Goal: Task Accomplishment & Management: Complete application form

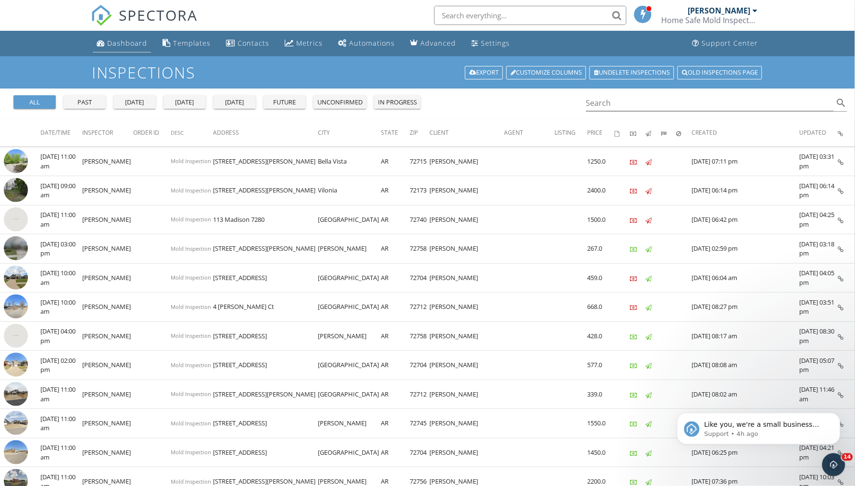
click at [126, 45] on div "Dashboard" at bounding box center [127, 42] width 40 height 9
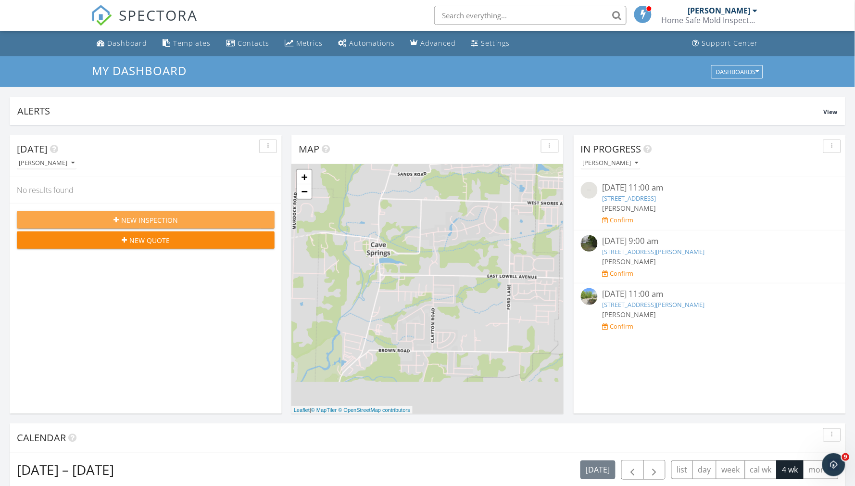
click at [138, 216] on span "New Inspection" at bounding box center [149, 220] width 57 height 10
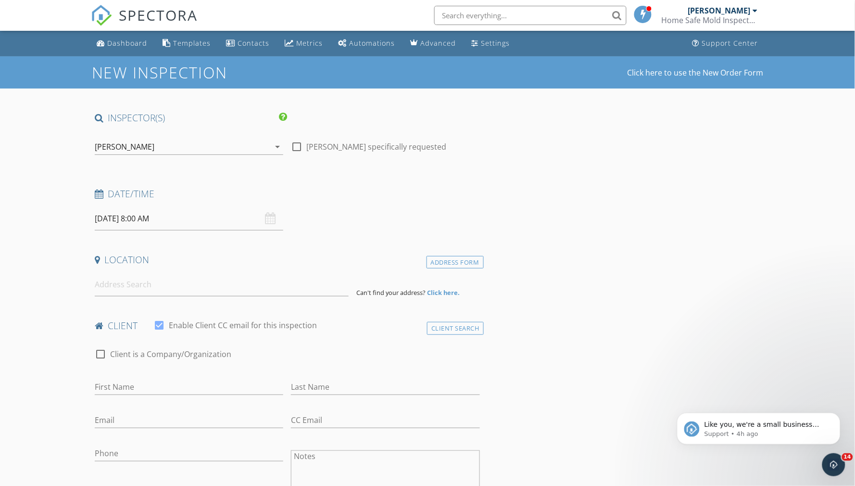
click at [122, 222] on input "09/29/2025 8:00 AM" at bounding box center [189, 219] width 189 height 24
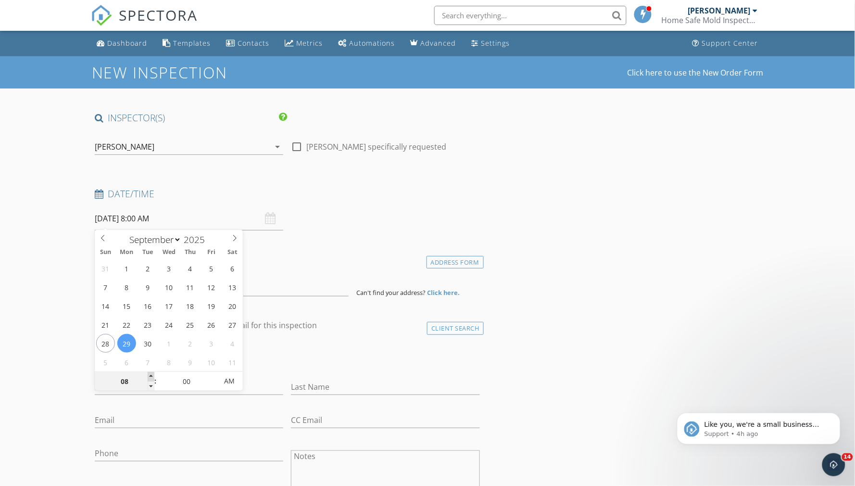
type input "09"
type input "09/29/2025 9:00 AM"
click at [151, 375] on span at bounding box center [151, 377] width 7 height 10
type input "10"
type input "09/29/2025 10:00 AM"
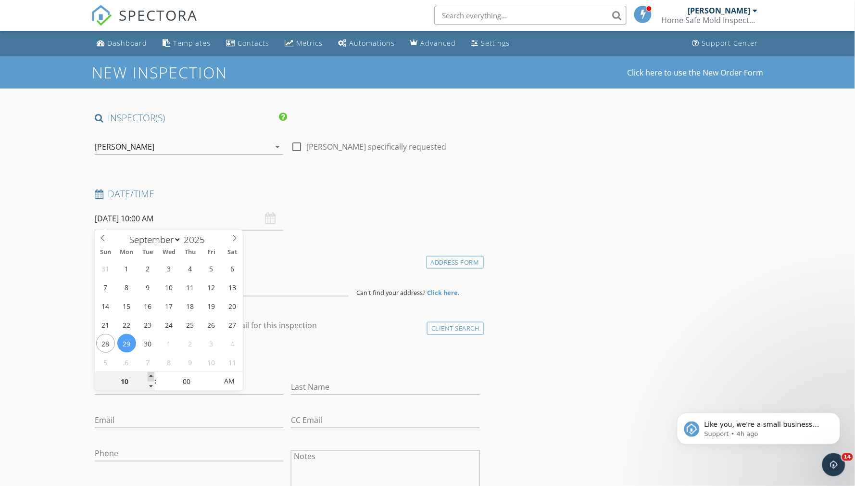
click at [151, 375] on span at bounding box center [151, 377] width 7 height 10
type input "11"
type input "09/29/2025 11:00 AM"
click at [151, 375] on span at bounding box center [151, 377] width 7 height 10
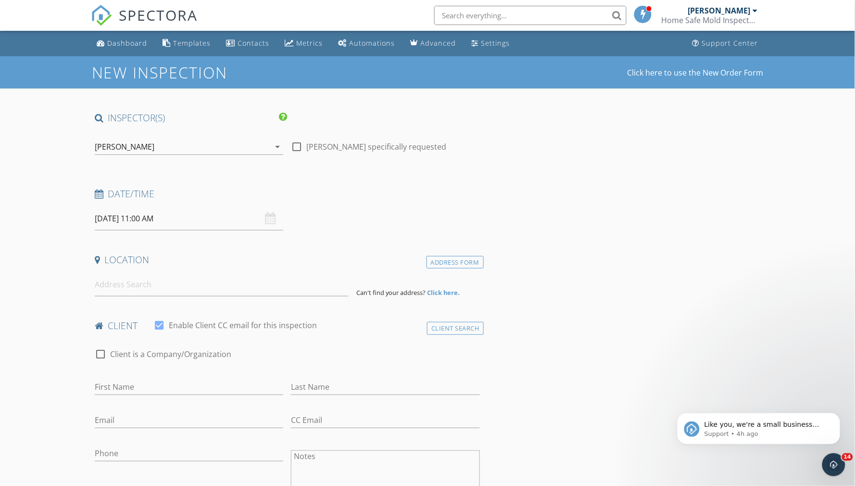
click at [124, 286] on input at bounding box center [222, 285] width 254 height 24
type input "5103 South Grove Drive, Rogers, AR, USA"
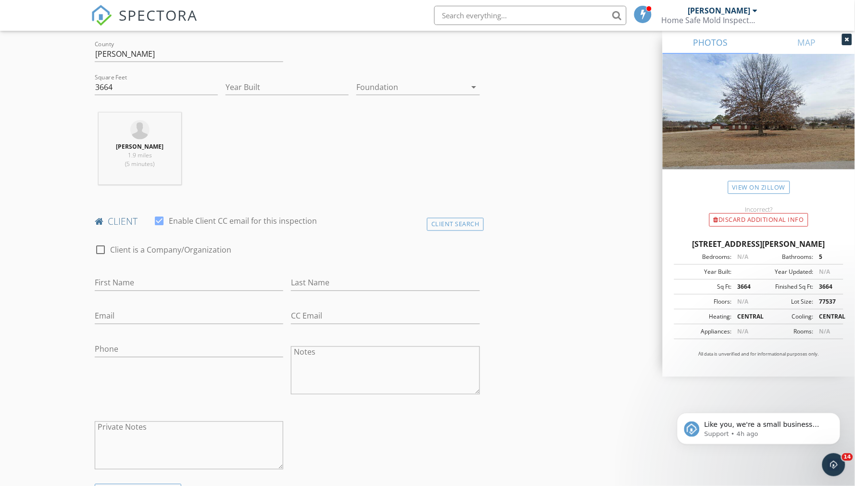
scroll to position [306, 0]
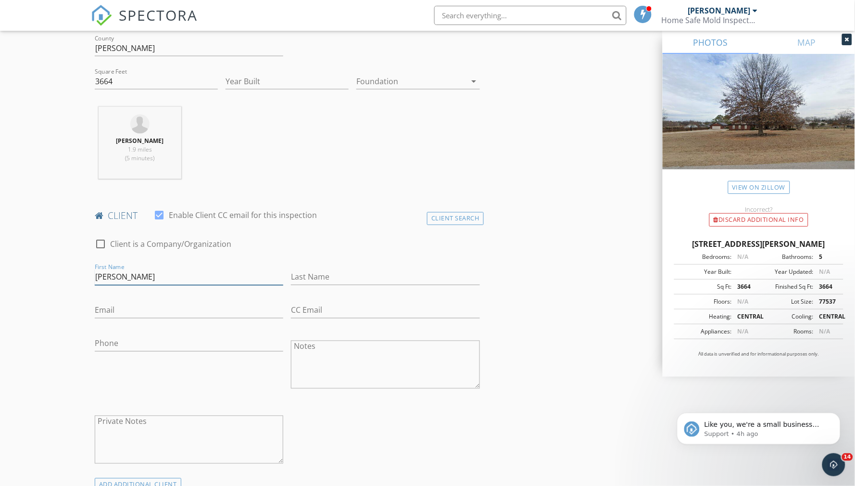
type input "Heather"
type input "Ridenhoure"
type input "heather.ridenoure@gmail.com"
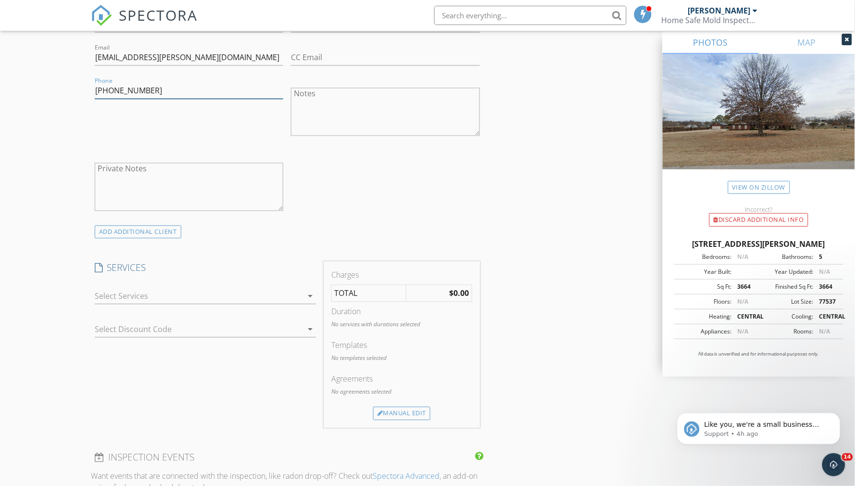
scroll to position [565, 0]
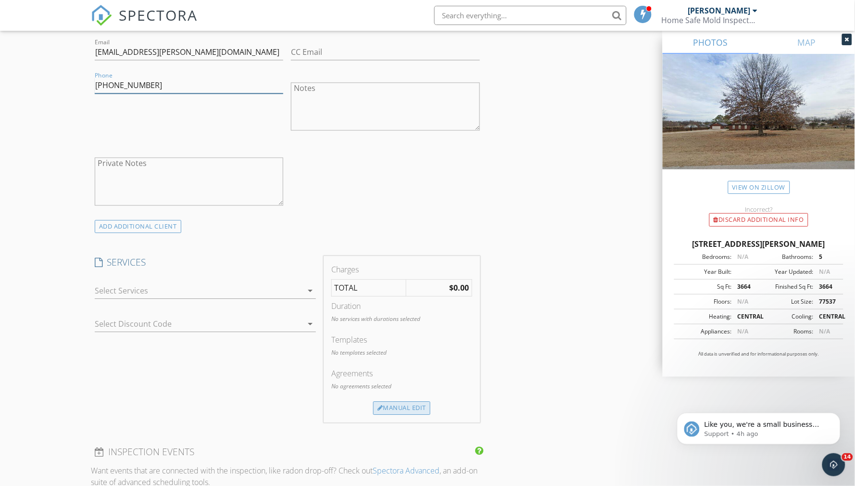
type input "479-530-8699"
click at [405, 401] on div "Manual Edit" at bounding box center [401, 407] width 57 height 13
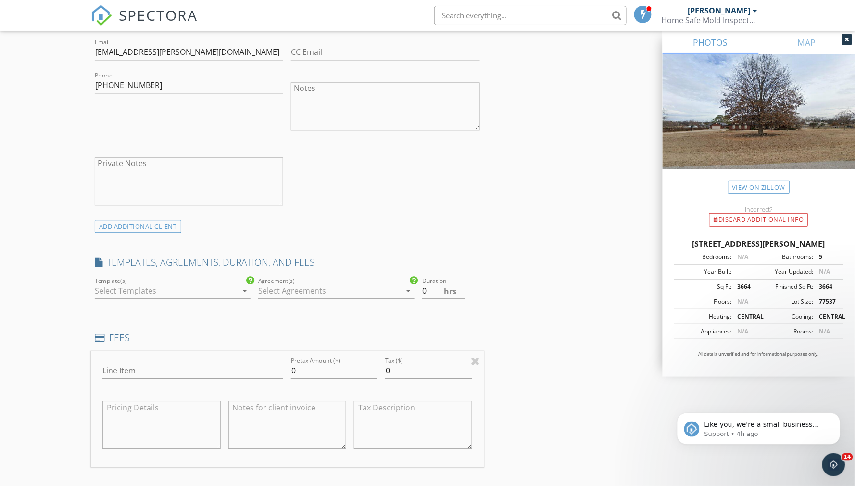
click at [246, 290] on icon "arrow_drop_down" at bounding box center [245, 291] width 12 height 12
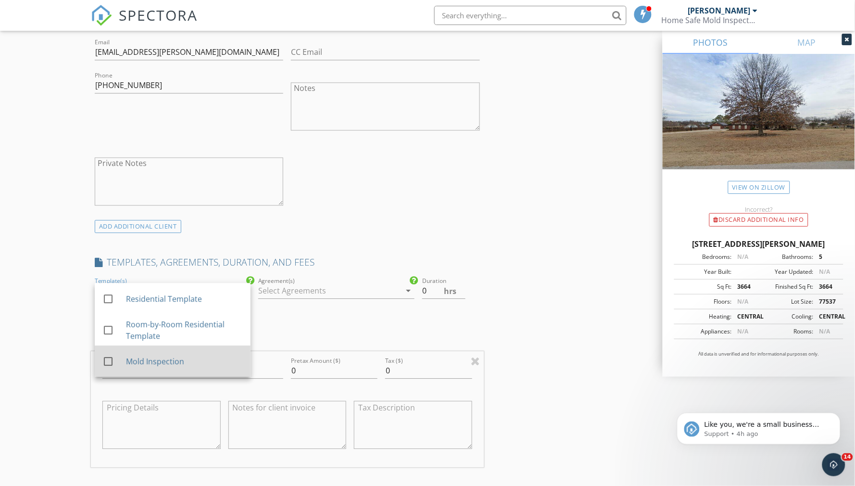
click at [217, 350] on div "check_box_outline_blank Mold Inspection" at bounding box center [172, 361] width 140 height 24
click at [461, 286] on input "0.5" at bounding box center [443, 291] width 43 height 16
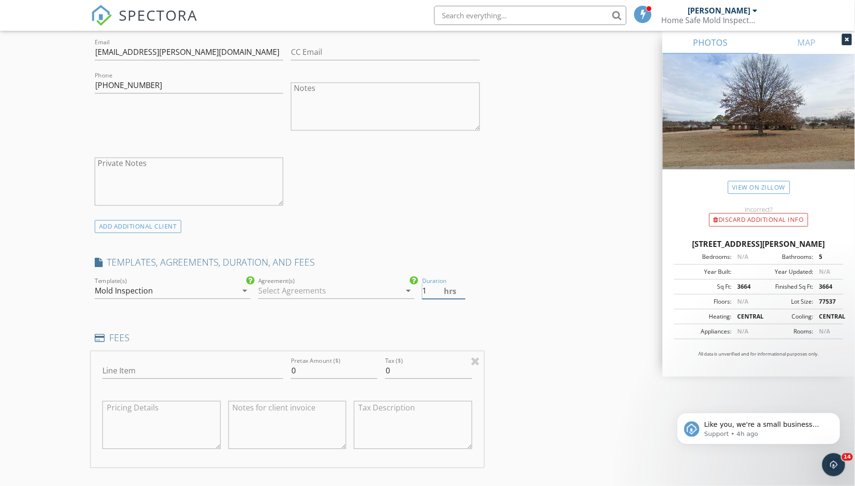
click at [461, 286] on input "1" at bounding box center [443, 291] width 43 height 16
click at [461, 286] on input "1.5" at bounding box center [443, 291] width 43 height 16
click at [461, 286] on input "2" at bounding box center [443, 291] width 43 height 16
click at [461, 286] on input "2.5" at bounding box center [443, 291] width 43 height 16
click at [461, 286] on input "3" at bounding box center [443, 291] width 43 height 16
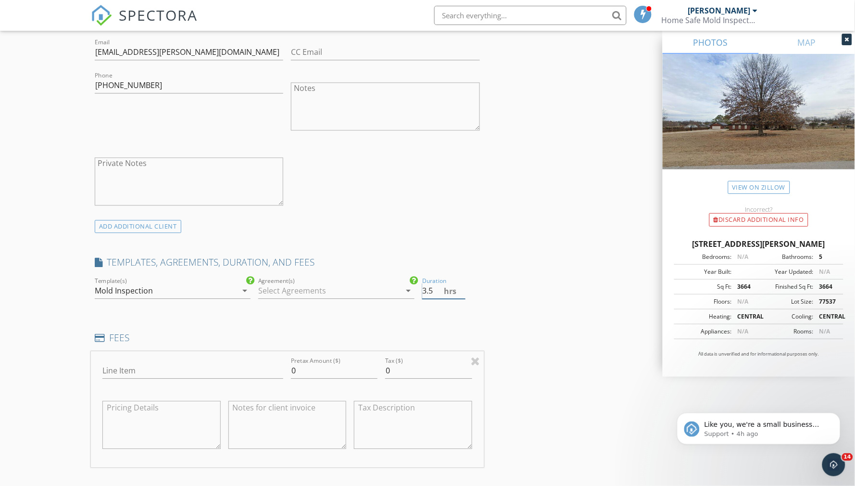
click at [461, 286] on input "3.5" at bounding box center [443, 291] width 43 height 16
type input "4"
click at [461, 286] on input "4" at bounding box center [443, 291] width 43 height 16
type input "Mold Inspection and 3 samples"
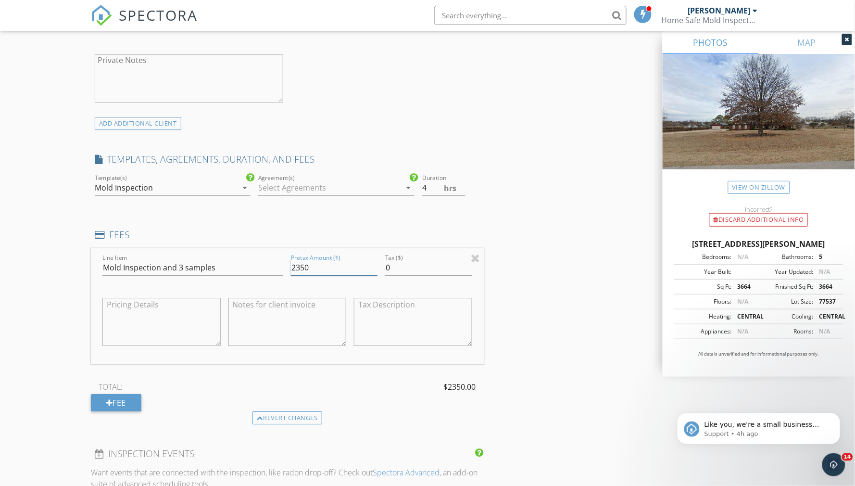
scroll to position [679, 0]
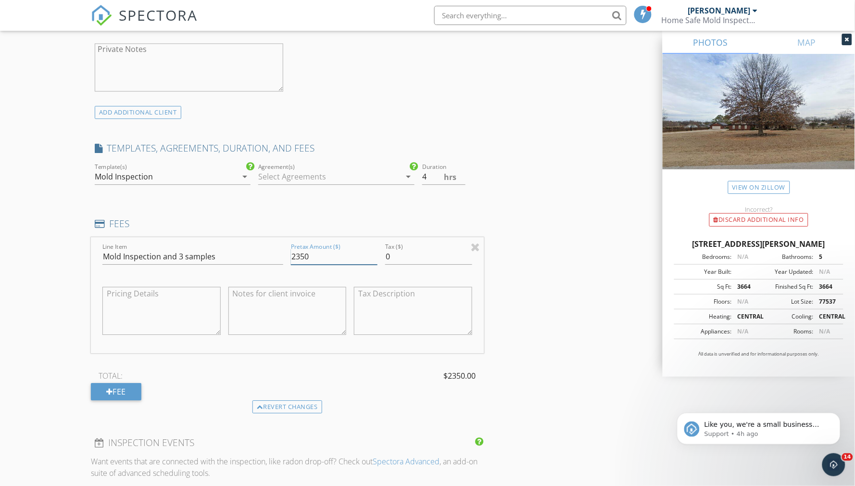
type input "2350"
click at [174, 294] on textarea at bounding box center [161, 311] width 118 height 48
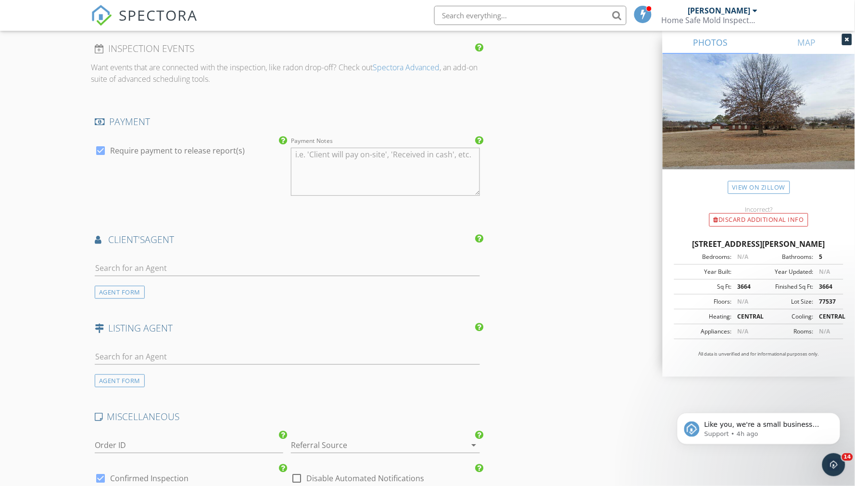
scroll to position [1158, 0]
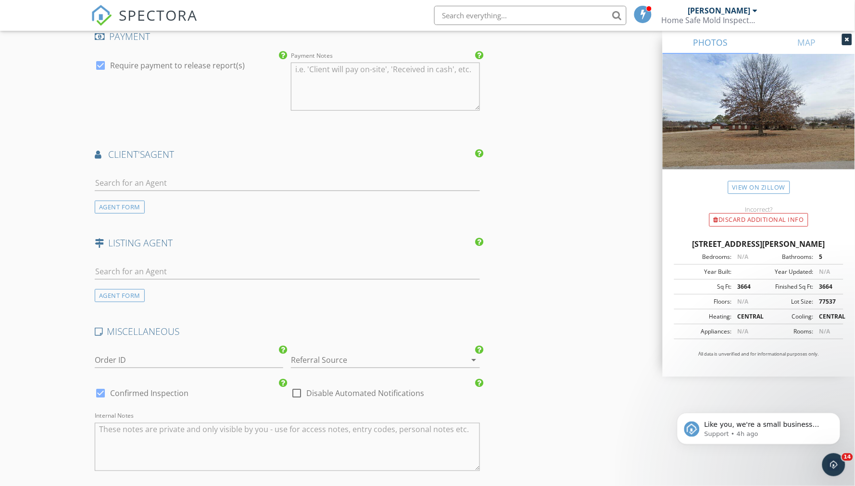
type textarea "Mold Inspection and 3 samples for $2,350. Each additional sample is $89"
click at [98, 385] on div at bounding box center [100, 393] width 16 height 16
checkbox input "false"
checkbox input "true"
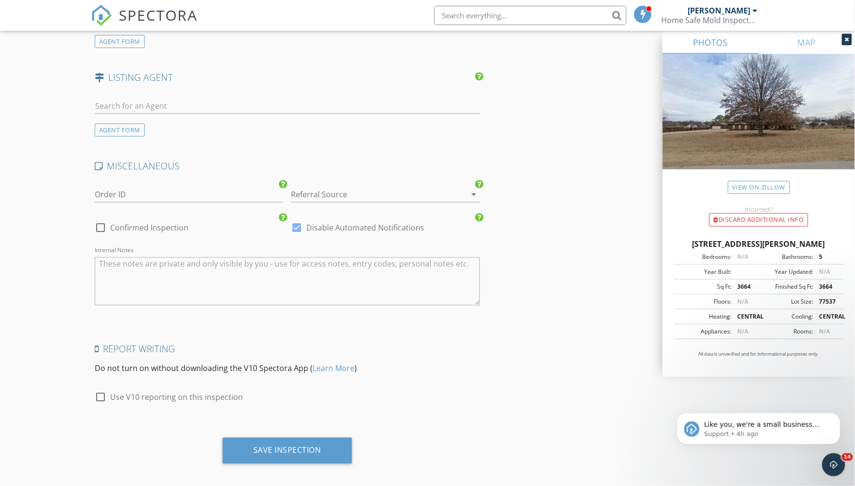
scroll to position [1322, 0]
click at [323, 446] on div "Save Inspection" at bounding box center [287, 451] width 129 height 26
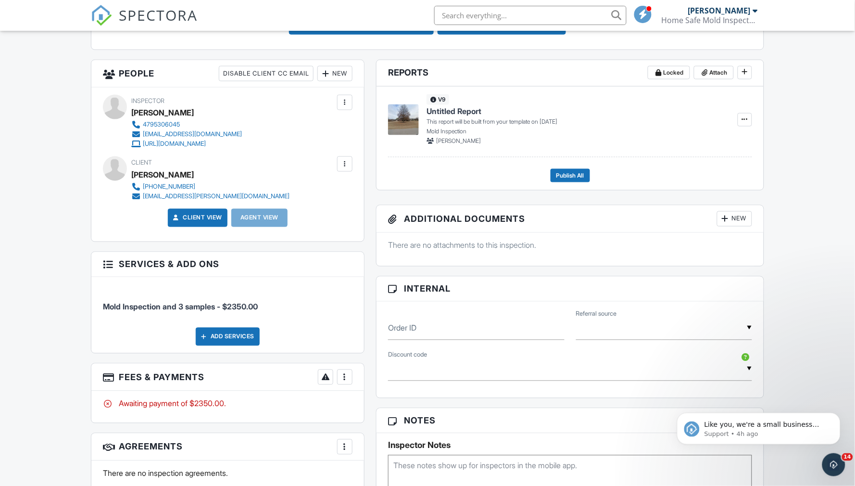
scroll to position [318, 0]
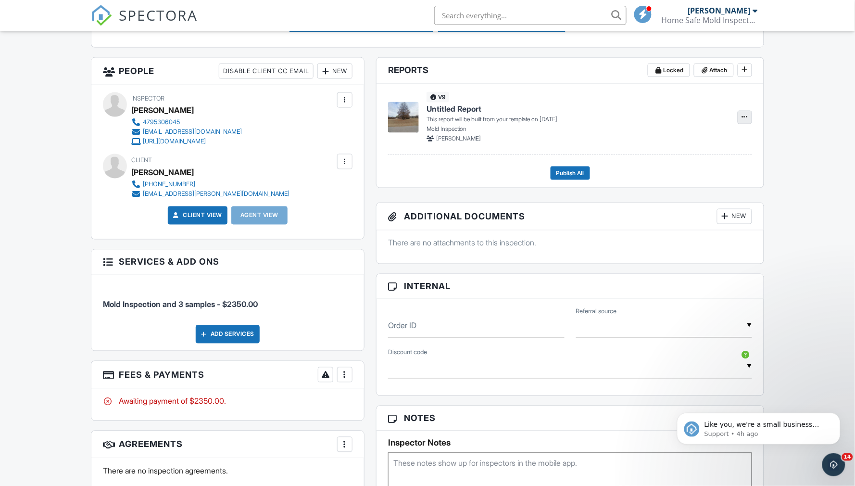
click at [750, 114] on button at bounding box center [745, 117] width 14 height 13
click at [684, 140] on span "Build Now" at bounding box center [682, 142] width 30 height 10
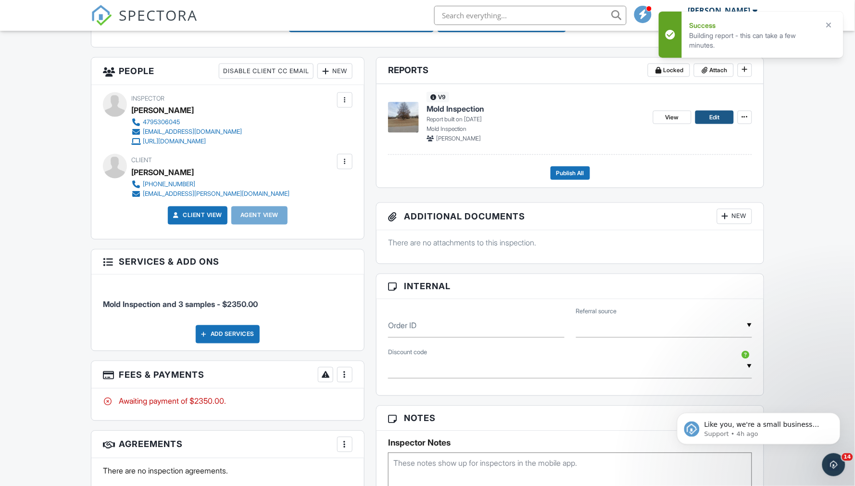
click at [723, 117] on link "Edit" at bounding box center [714, 117] width 38 height 13
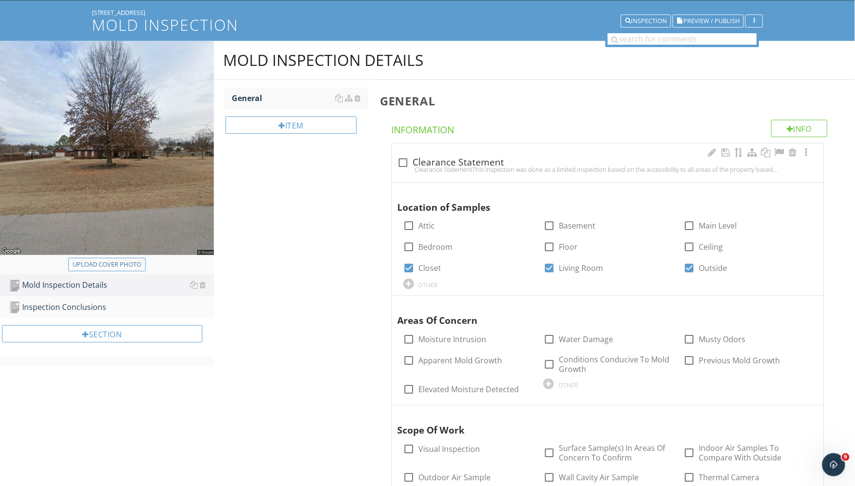
scroll to position [58, 0]
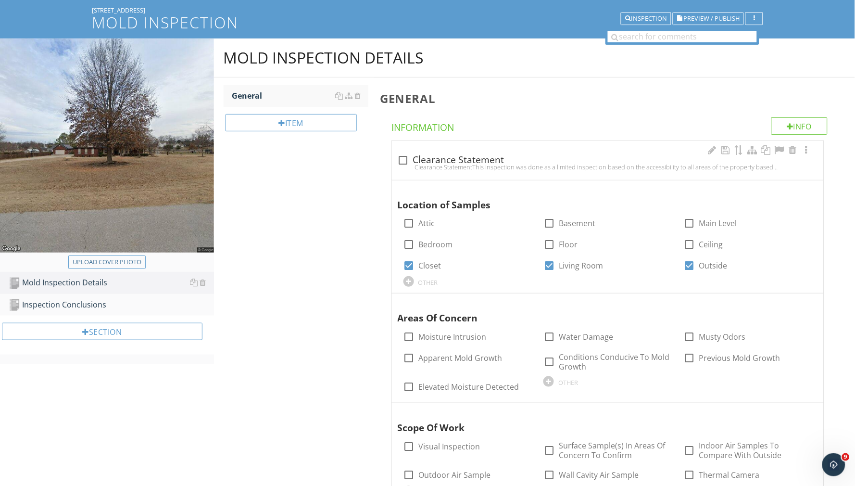
click at [401, 158] on div at bounding box center [403, 160] width 16 height 16
checkbox input "true"
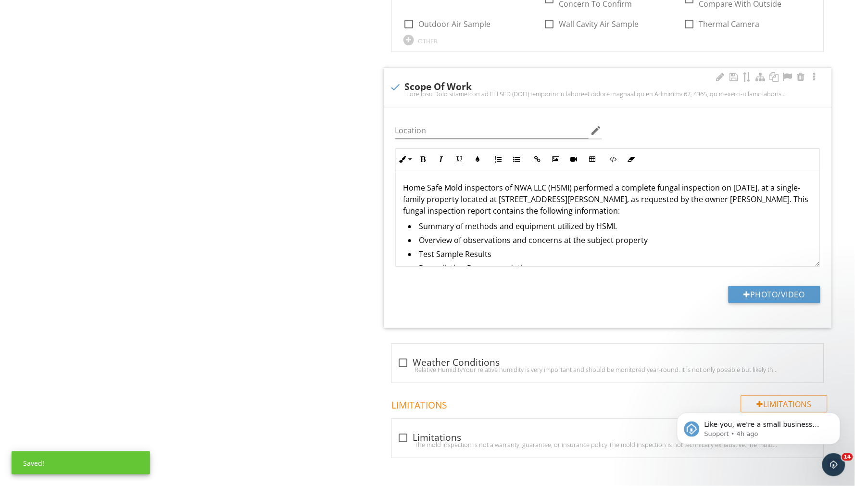
scroll to position [754, 0]
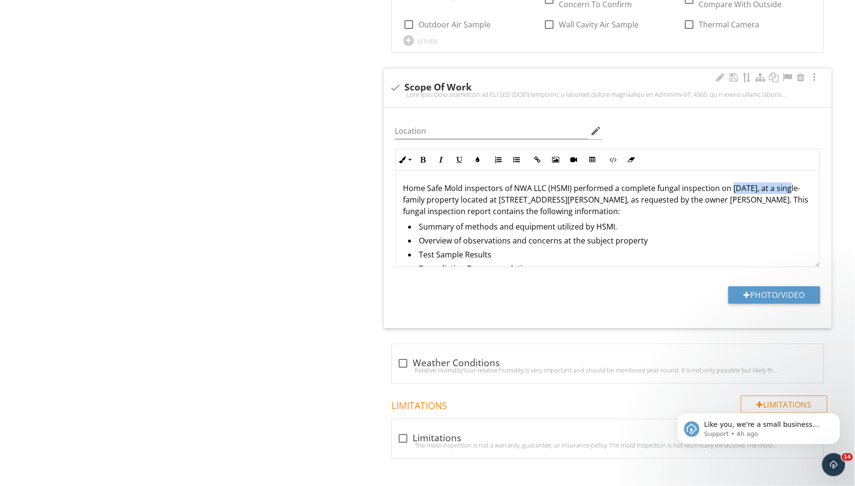
drag, startPoint x: 731, startPoint y: 181, endPoint x: 800, endPoint y: 184, distance: 68.8
click at [800, 184] on p "Home Safe Mold inspectors of NWA LLC (HSMI) performed a complete fungal inspect…" at bounding box center [607, 199] width 409 height 35
drag, startPoint x: 538, startPoint y: 194, endPoint x: 711, endPoint y: 197, distance: 173.6
click at [711, 197] on p "Home Safe Mold inspectors of NWA LLC (HSMI) performed a complete fungal inspect…" at bounding box center [607, 199] width 409 height 35
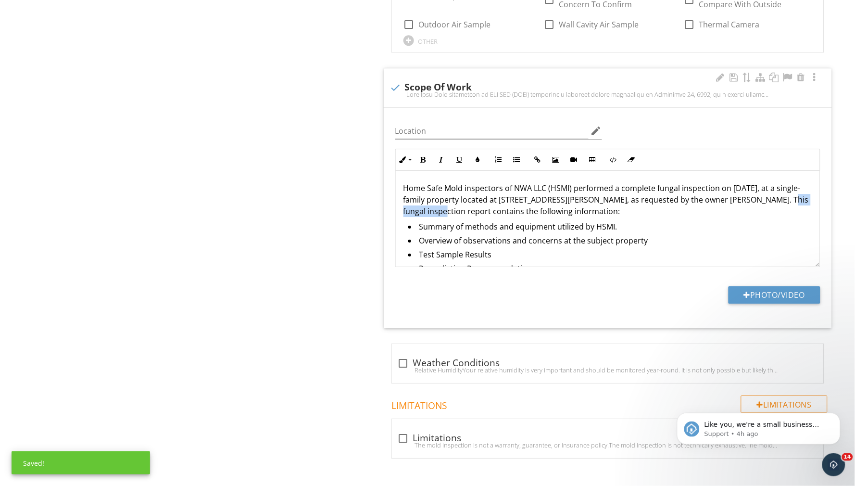
drag, startPoint x: 764, startPoint y: 197, endPoint x: 437, endPoint y: 206, distance: 327.1
click at [437, 206] on p "Home Safe Mold inspectors of NWA LLC (HSMI) performed a complete fungal inspect…" at bounding box center [607, 199] width 409 height 35
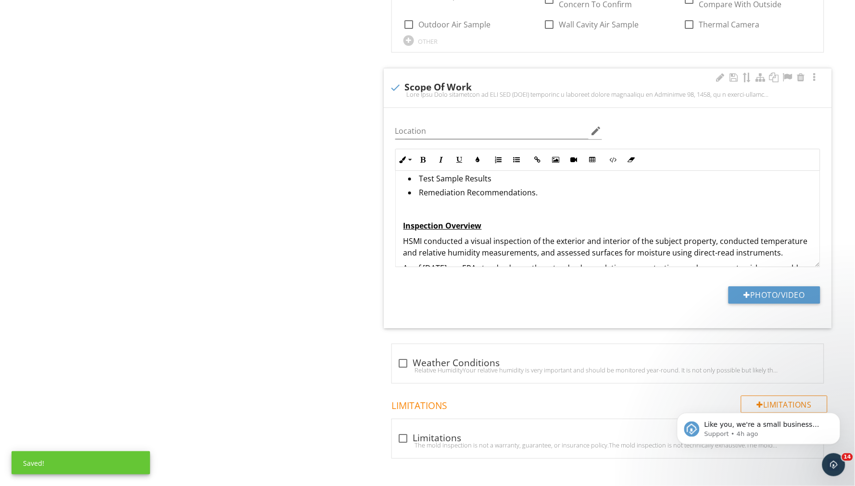
scroll to position [101, 0]
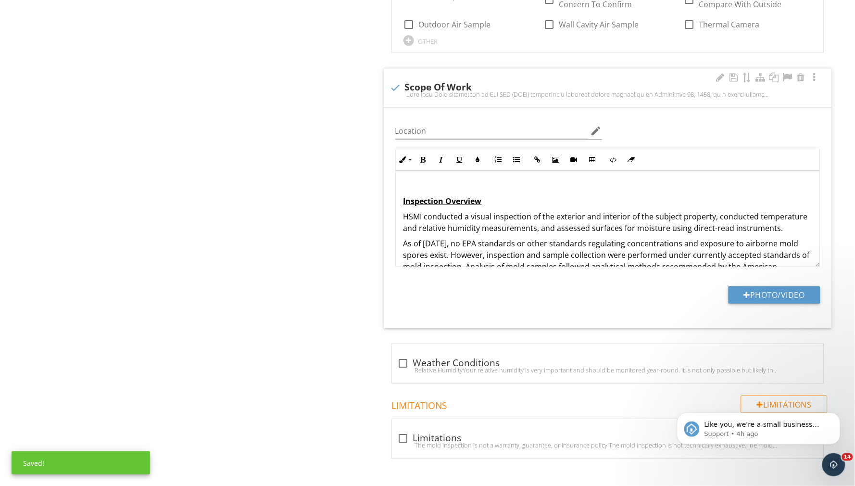
click at [424, 238] on p "As of November 29, 2024, no EPA standards or other standards regulating concent…" at bounding box center [607, 267] width 409 height 58
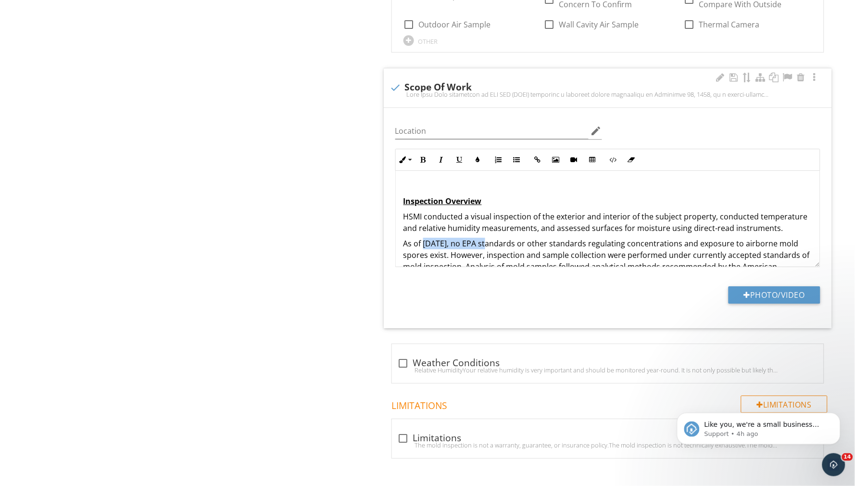
drag, startPoint x: 424, startPoint y: 236, endPoint x: 492, endPoint y: 237, distance: 67.8
click at [492, 238] on p "As of November 29, 2024, no EPA standards or other standards regulating concent…" at bounding box center [607, 267] width 409 height 58
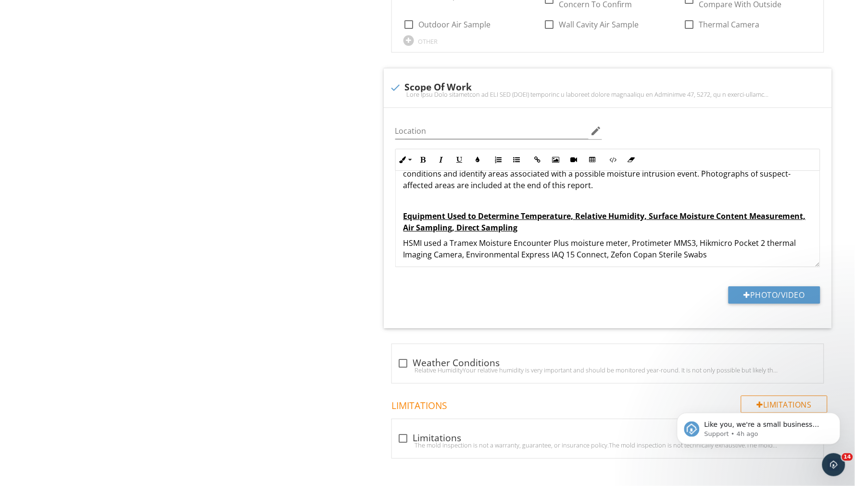
scroll to position [274, 0]
click at [403, 357] on div at bounding box center [403, 363] width 16 height 16
checkbox input "true"
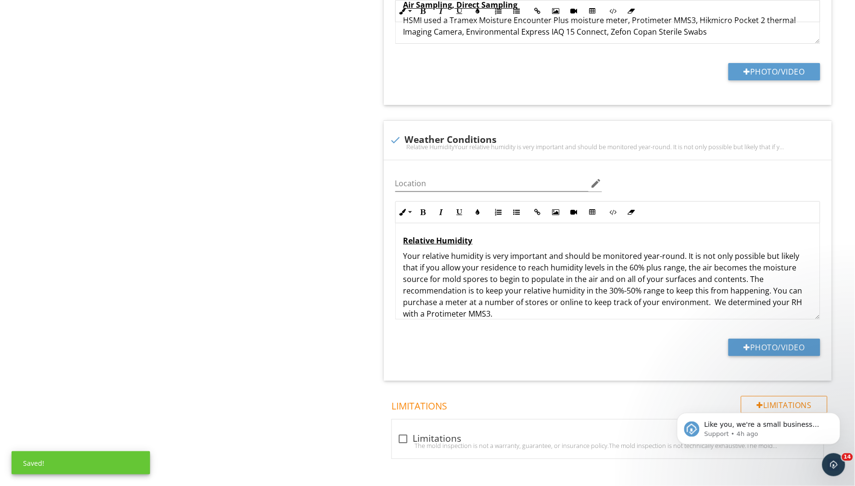
click at [404, 434] on div at bounding box center [403, 438] width 16 height 16
checkbox input "true"
